Goal: Information Seeking & Learning: Learn about a topic

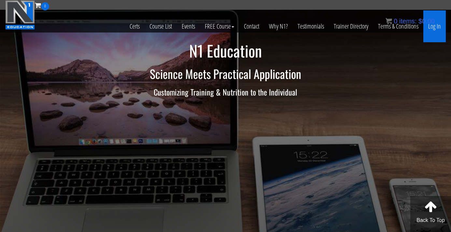
click at [437, 27] on link "Log In" at bounding box center [434, 26] width 22 height 32
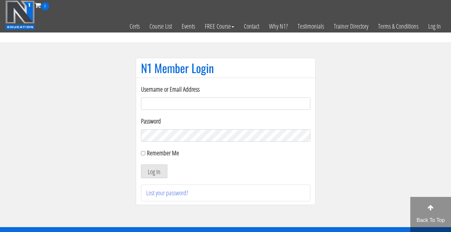
click at [176, 104] on input "Username or Email Address" at bounding box center [225, 104] width 169 height 12
type input "[EMAIL_ADDRESS][DOMAIN_NAME]"
click at [154, 172] on button "Log In" at bounding box center [154, 172] width 26 height 14
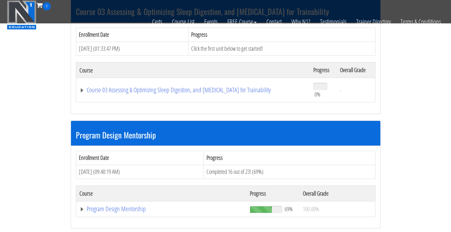
scroll to position [528, 0]
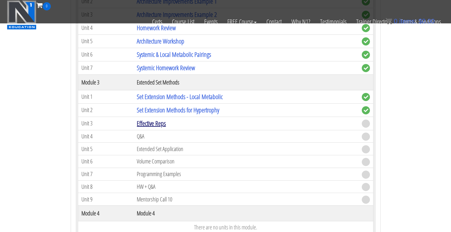
scroll to position [815, 0]
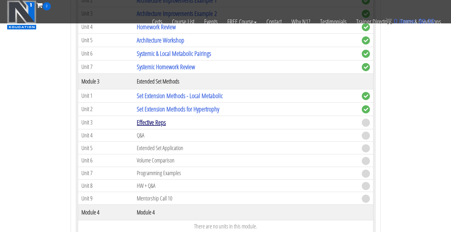
click at [157, 120] on link "Effective Reps" at bounding box center [151, 122] width 29 height 9
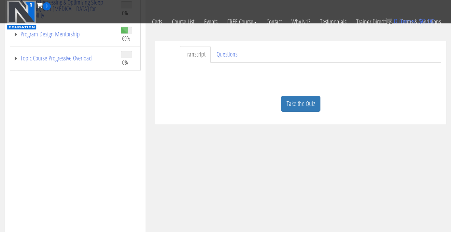
scroll to position [98, 0]
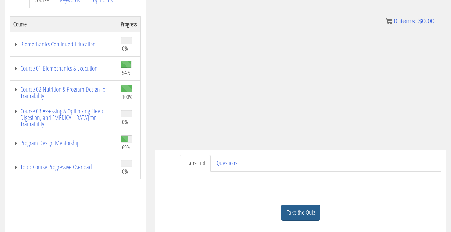
click at [305, 210] on link "Take the Quiz" at bounding box center [300, 213] width 39 height 16
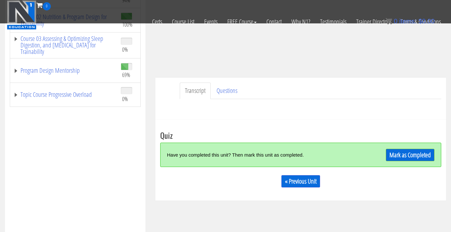
scroll to position [136, 0]
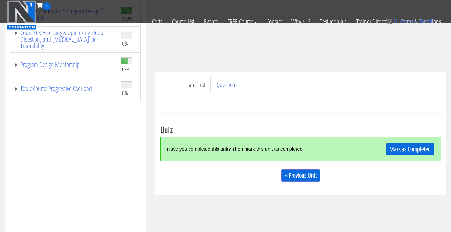
click at [410, 148] on link "Mark as Completed" at bounding box center [410, 149] width 48 height 12
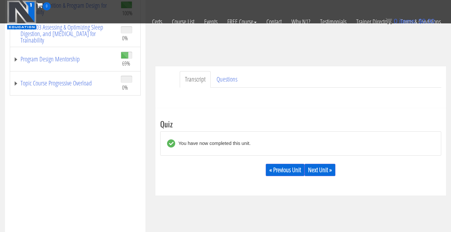
scroll to position [152, 0]
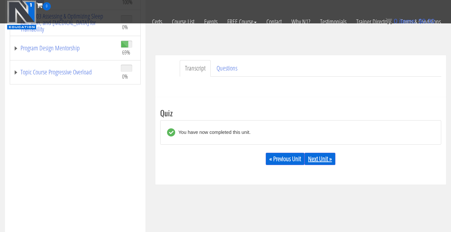
click at [329, 159] on link "Next Unit »" at bounding box center [319, 159] width 31 height 12
click at [56, 144] on div "Course Progress Biomechanics Continued Education 0% Module 1 Continued Educatio…" at bounding box center [75, 83] width 131 height 325
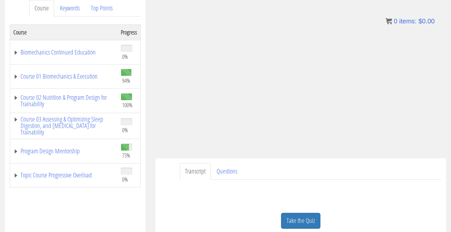
scroll to position [100, 0]
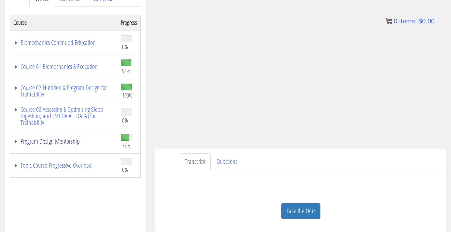
click at [46, 141] on link "Program Design Mentorship" at bounding box center [63, 141] width 101 height 7
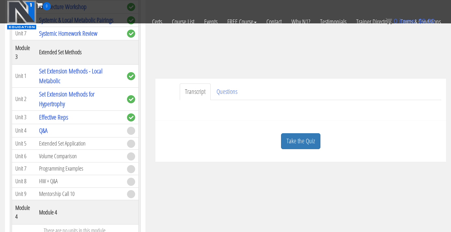
scroll to position [132, 0]
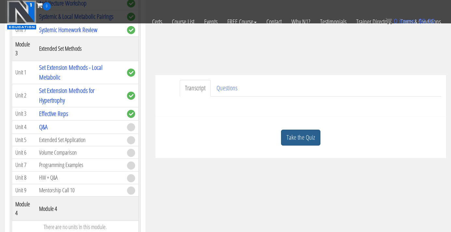
click at [299, 137] on link "Take the Quiz" at bounding box center [300, 138] width 39 height 16
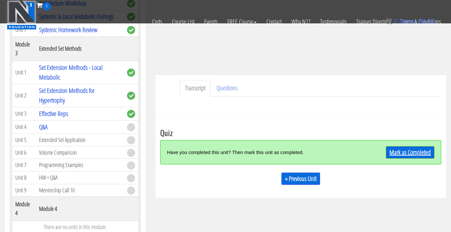
click at [410, 154] on link "Mark as Completed" at bounding box center [410, 152] width 48 height 12
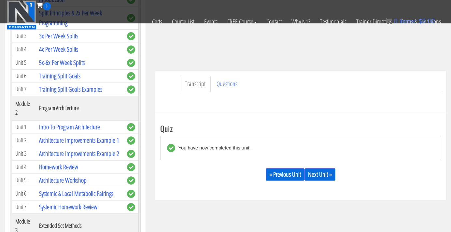
scroll to position [110, 0]
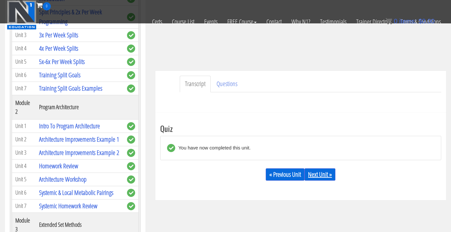
click at [325, 172] on link "Next Unit »" at bounding box center [319, 175] width 31 height 12
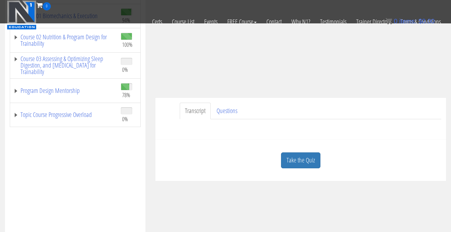
scroll to position [119, 0]
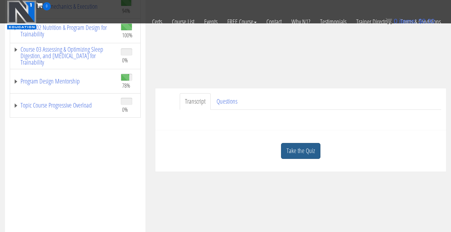
click at [309, 153] on link "Take the Quiz" at bounding box center [300, 151] width 39 height 16
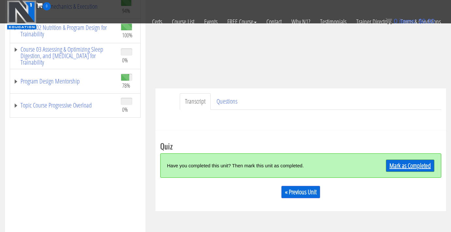
click at [408, 164] on link "Mark as Completed" at bounding box center [410, 166] width 48 height 12
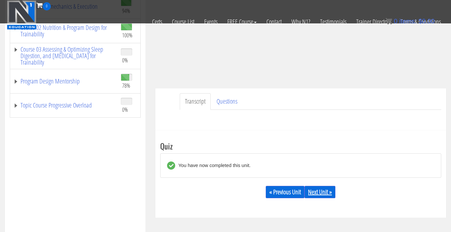
click at [322, 194] on link "Next Unit »" at bounding box center [319, 192] width 31 height 12
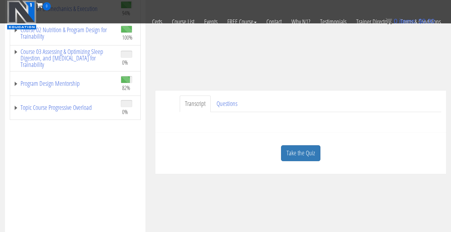
scroll to position [118, 0]
click at [299, 150] on link "Take the Quiz" at bounding box center [300, 153] width 39 height 16
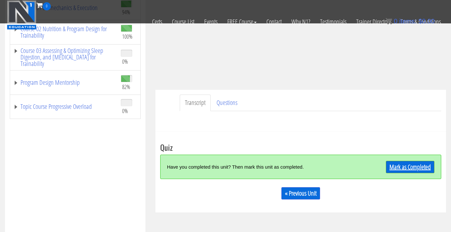
click at [404, 162] on link "Mark as Completed" at bounding box center [410, 167] width 48 height 12
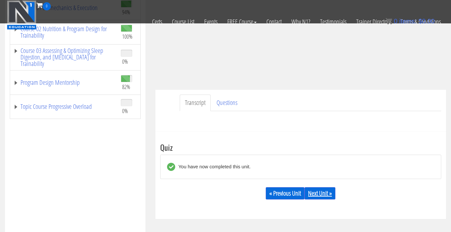
click at [324, 192] on link "Next Unit »" at bounding box center [319, 193] width 31 height 12
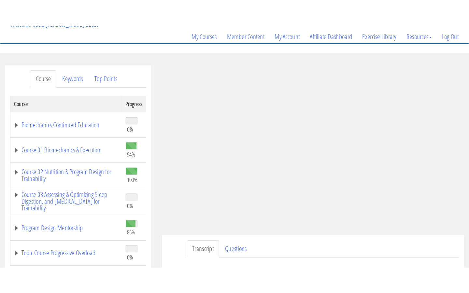
scroll to position [57, 0]
